Goal: Information Seeking & Learning: Learn about a topic

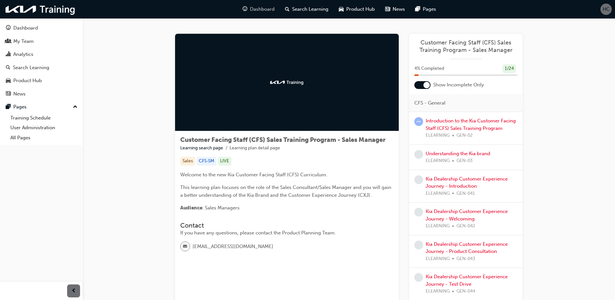
click at [257, 13] on span "Dashboard" at bounding box center [262, 9] width 25 height 7
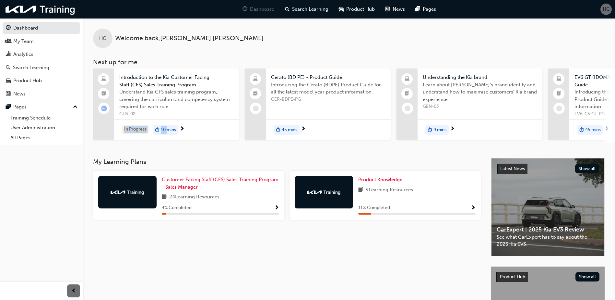
drag, startPoint x: 123, startPoint y: 145, endPoint x: 169, endPoint y: 144, distance: 45.4
click at [169, 144] on div "HC Welcome back , [PERSON_NAME] Next up for me Introduction to the Kia Customer…" at bounding box center [349, 88] width 533 height 140
drag, startPoint x: 169, startPoint y: 144, endPoint x: 225, endPoint y: 139, distance: 57.0
click at [225, 139] on div "In Progress 10 mins" at bounding box center [176, 129] width 125 height 20
click at [144, 83] on span "Introduction to the Kia Customer Facing Staff (CFS) Sales Training Program" at bounding box center [176, 81] width 115 height 15
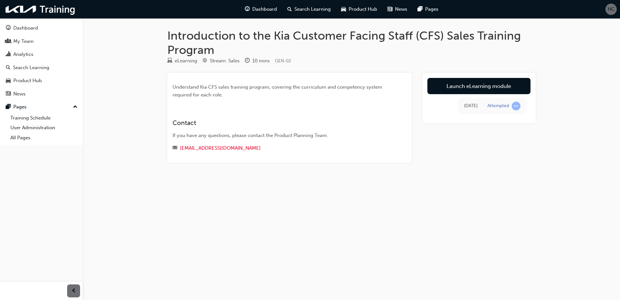
click at [462, 257] on div "Introduction to the Kia Customer Facing Staff (CFS) Sales Training Program eLea…" at bounding box center [310, 150] width 620 height 300
click at [474, 90] on link "Launch eLearning module" at bounding box center [479, 86] width 103 height 16
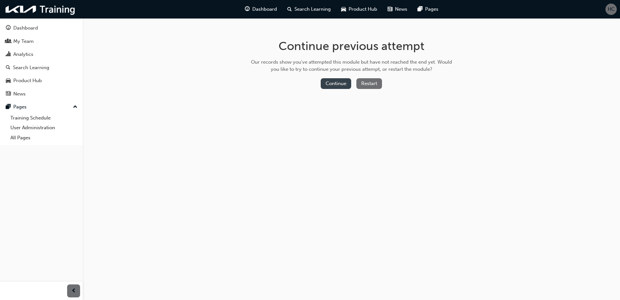
click at [342, 83] on button "Continue" at bounding box center [336, 83] width 30 height 11
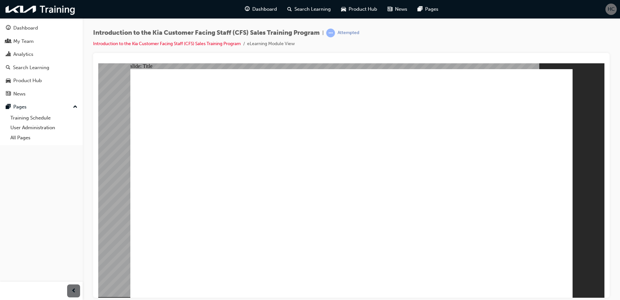
click at [475, 41] on div "Introduction to the Kia Customer Facing Staff (CFS) Sales Training Program | At…" at bounding box center [351, 41] width 517 height 24
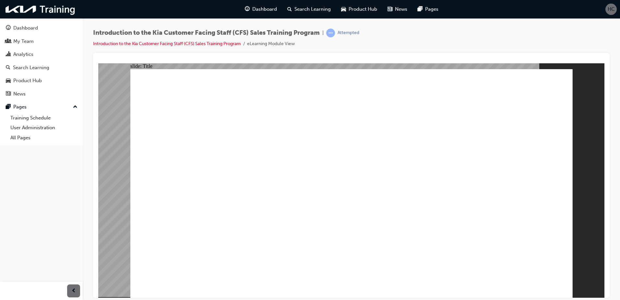
click at [410, 48] on div "Introduction to the Kia Customer Facing Staff (CFS) Sales Training Program | At…" at bounding box center [351, 41] width 517 height 24
click at [468, 46] on div "Introduction to the Kia Customer Facing Staff (CFS) Sales Training Program | At…" at bounding box center [351, 41] width 517 height 24
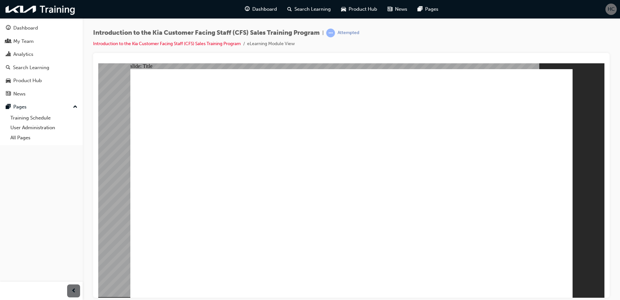
click at [60, 200] on div "Dashboard My Team Analytics Search Learning Product Hub News Pages Pages Traini…" at bounding box center [41, 142] width 83 height 284
click at [414, 41] on div "Introduction to the Kia Customer Facing Staff (CFS) Sales Training Program | At…" at bounding box center [351, 41] width 517 height 24
